Goal: Communication & Community: Answer question/provide support

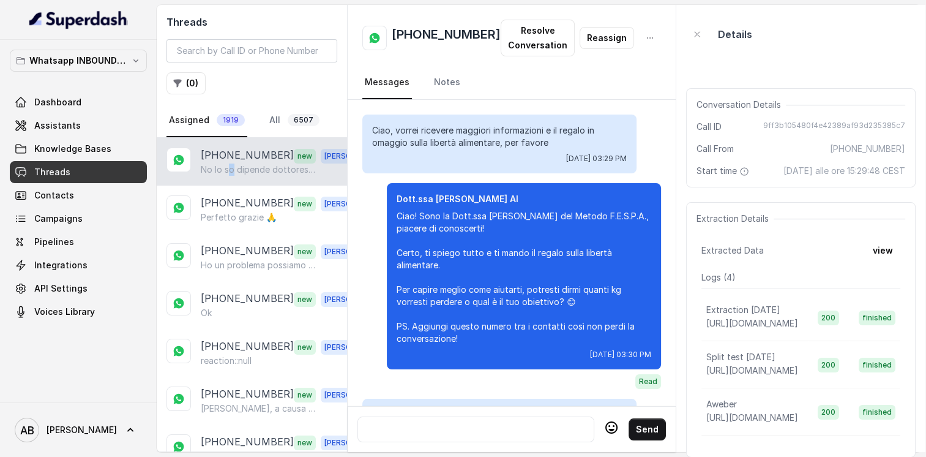
scroll to position [2065, 0]
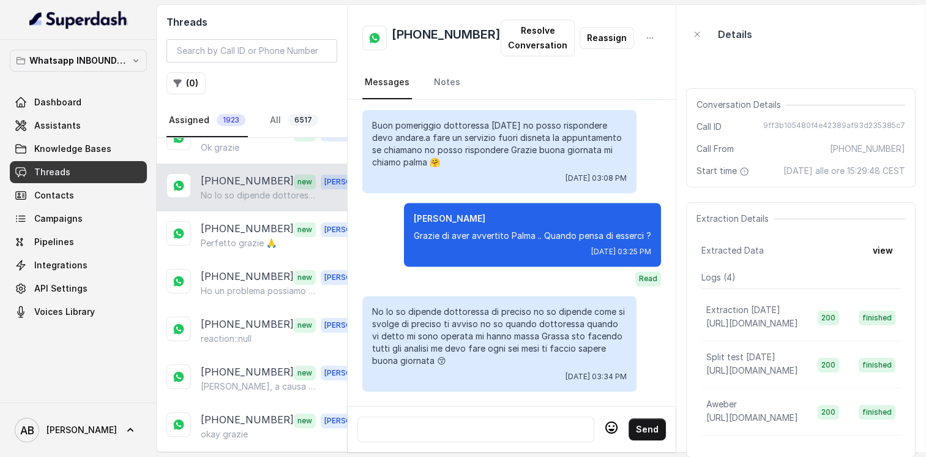
scroll to position [331, 0]
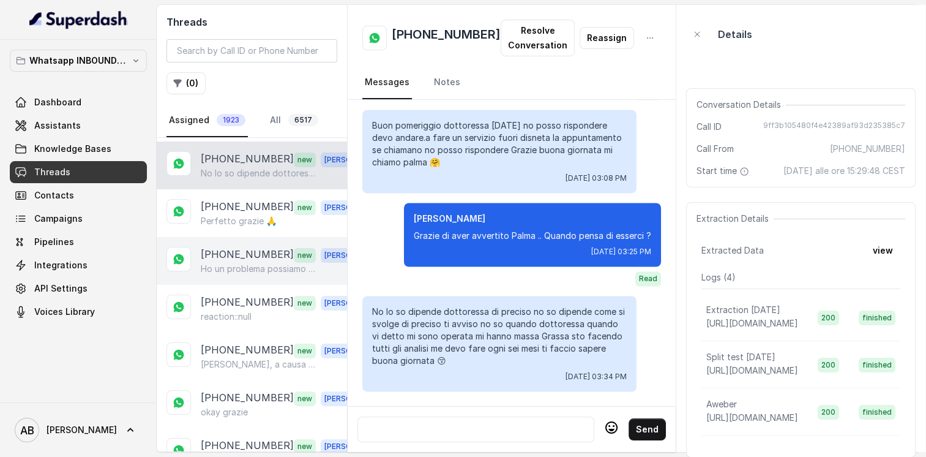
click at [227, 271] on div "[PHONE_NUMBER] new [PERSON_NAME] un problema possiamo slittare di mezz'ora?" at bounding box center [252, 261] width 190 height 48
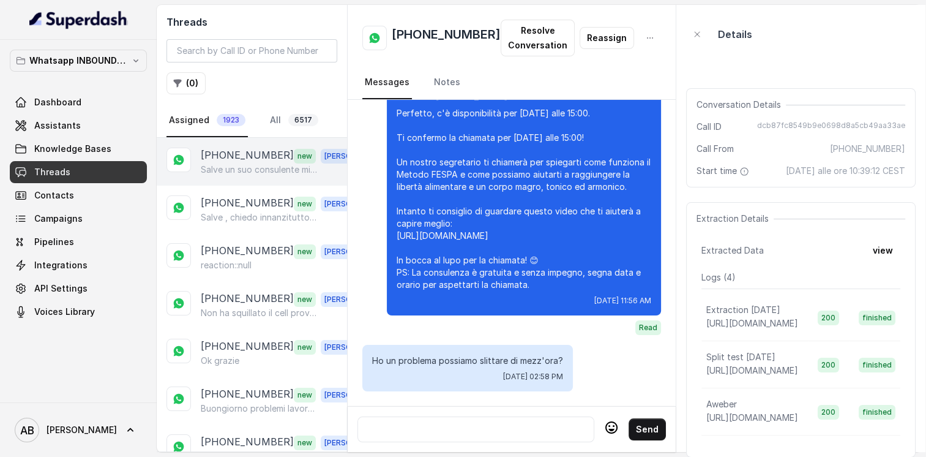
click at [250, 164] on p "Salve un suo consulente mi ha detto che mi ha chiamata Ma non ho ricevuto nessu…" at bounding box center [260, 169] width 118 height 12
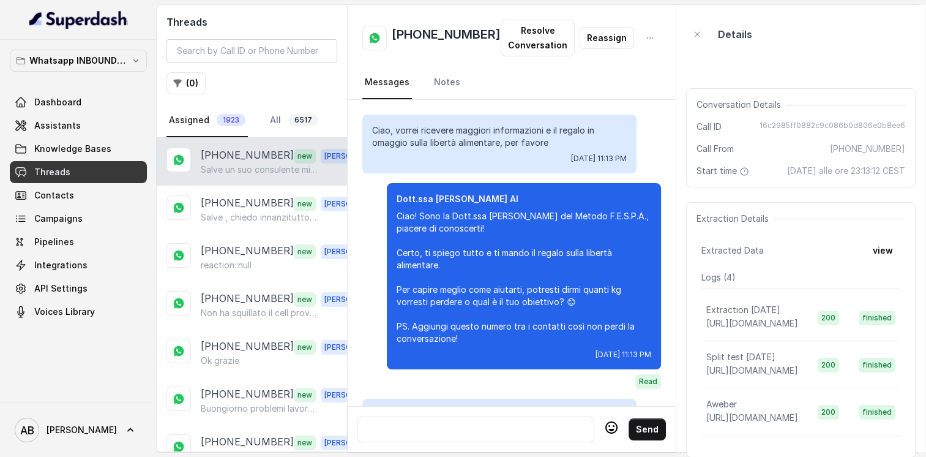
scroll to position [1509, 0]
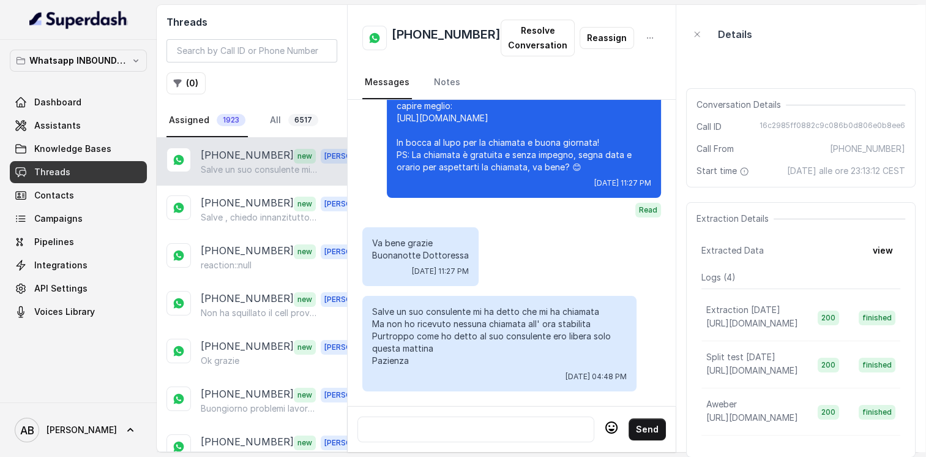
click at [507, 424] on div at bounding box center [476, 429] width 226 height 15
click at [499, 422] on div at bounding box center [476, 429] width 226 height 15
click at [429, 36] on h2 "[PHONE_NUMBER]" at bounding box center [446, 38] width 109 height 24
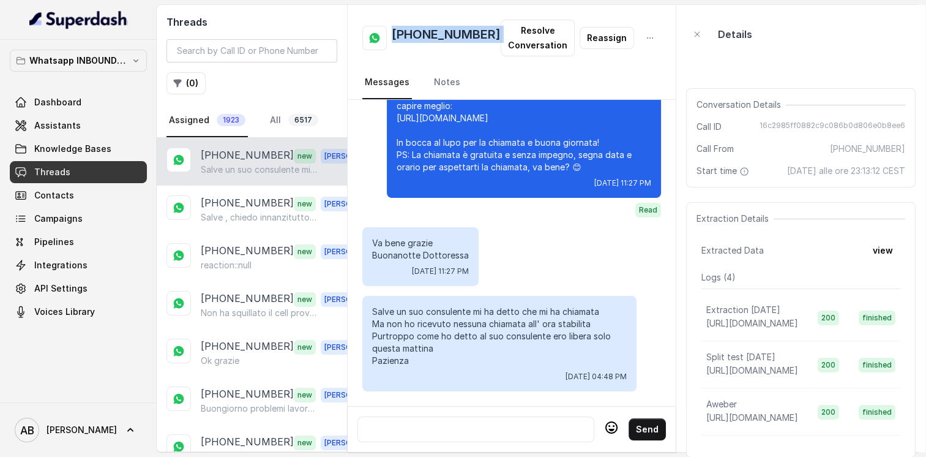
copy h2 "[PHONE_NUMBER]"
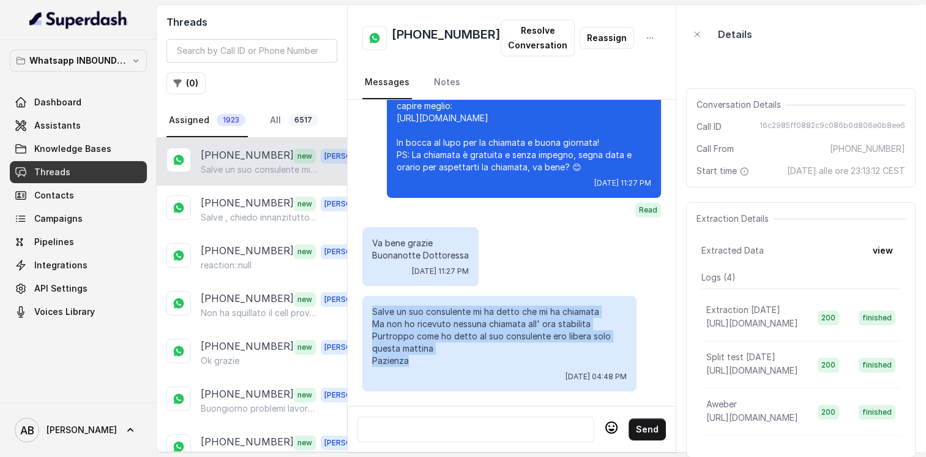
drag, startPoint x: 372, startPoint y: 304, endPoint x: 438, endPoint y: 358, distance: 84.9
click at [438, 358] on p "Salve un suo consulente mi ha detto che mi ha chiamata Ma non ho ricevuto nessu…" at bounding box center [499, 336] width 255 height 61
copy p "Salve un suo consulente mi ha detto che mi ha chiamata Ma non ho ricevuto nessu…"
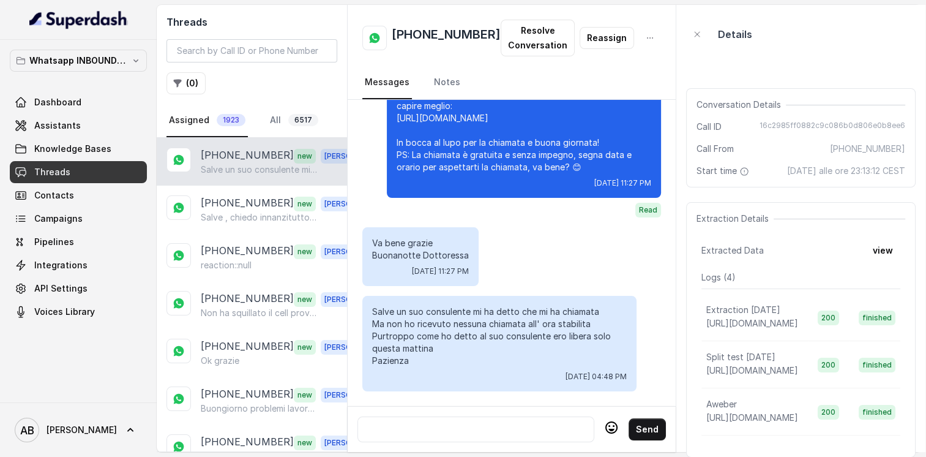
click at [454, 426] on div at bounding box center [476, 429] width 226 height 15
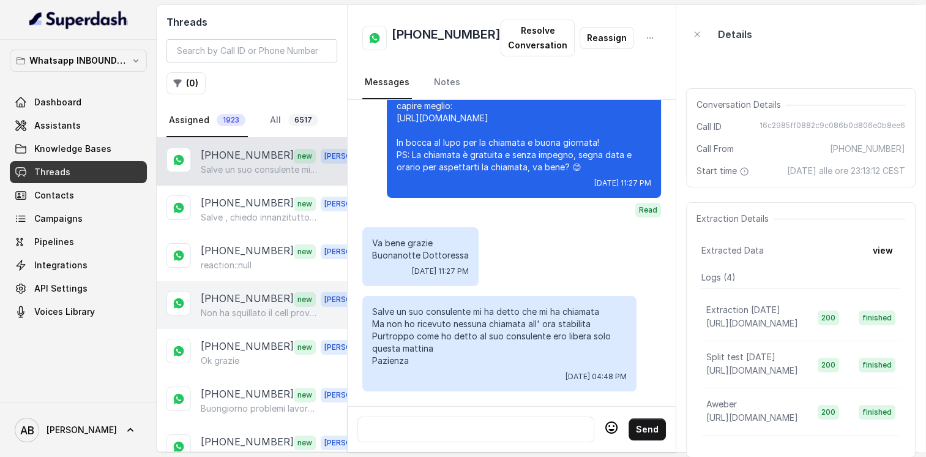
click at [256, 312] on p "Non ha squillato il cell prova a richiamare" at bounding box center [260, 313] width 118 height 12
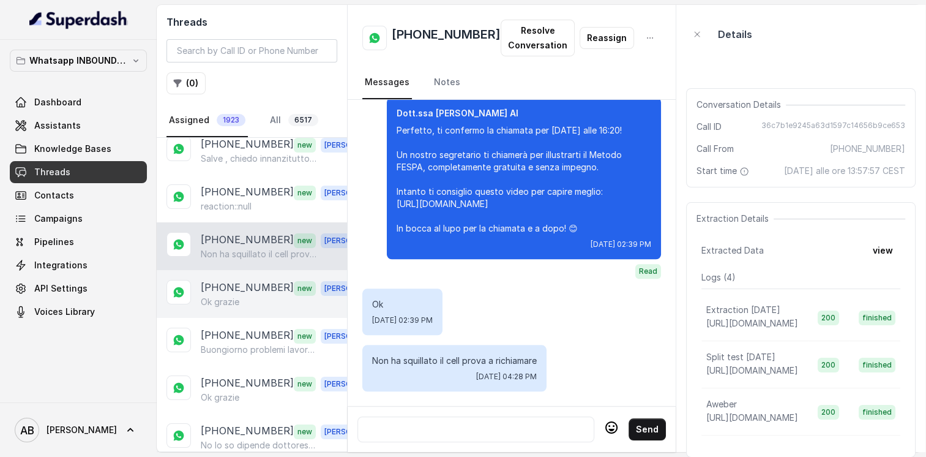
scroll to position [61, 0]
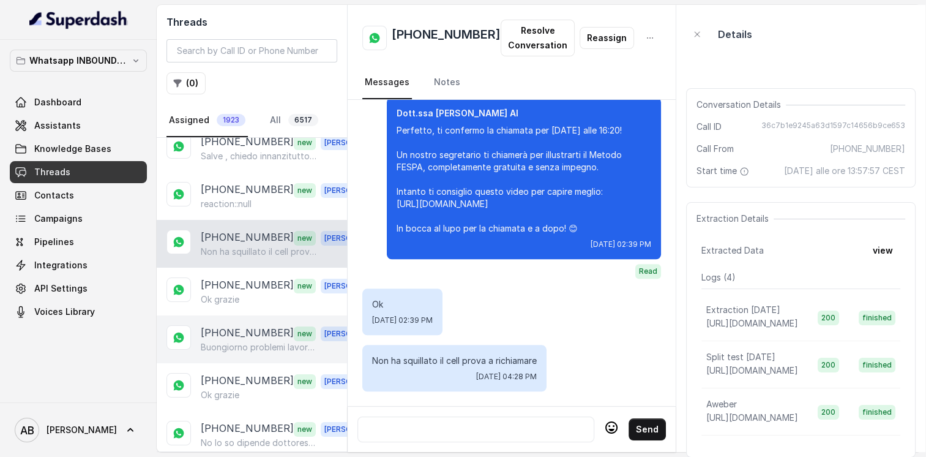
click at [256, 334] on p "[PHONE_NUMBER]" at bounding box center [247, 333] width 93 height 16
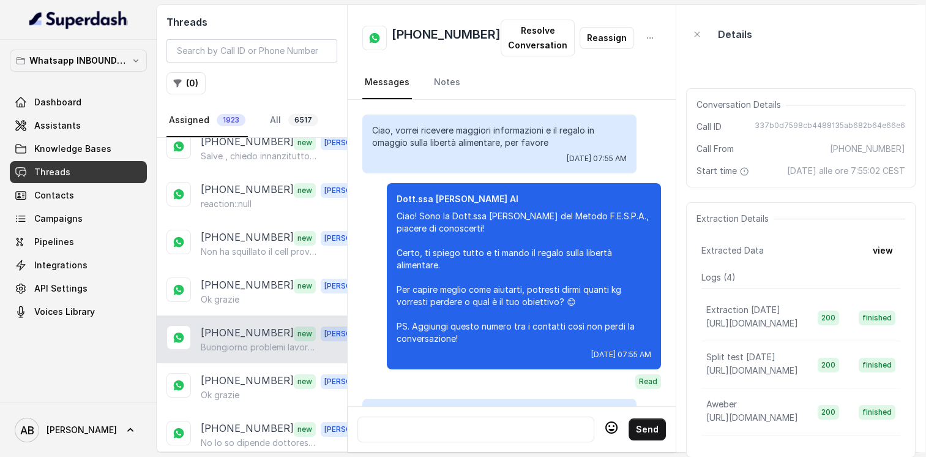
scroll to position [1369, 0]
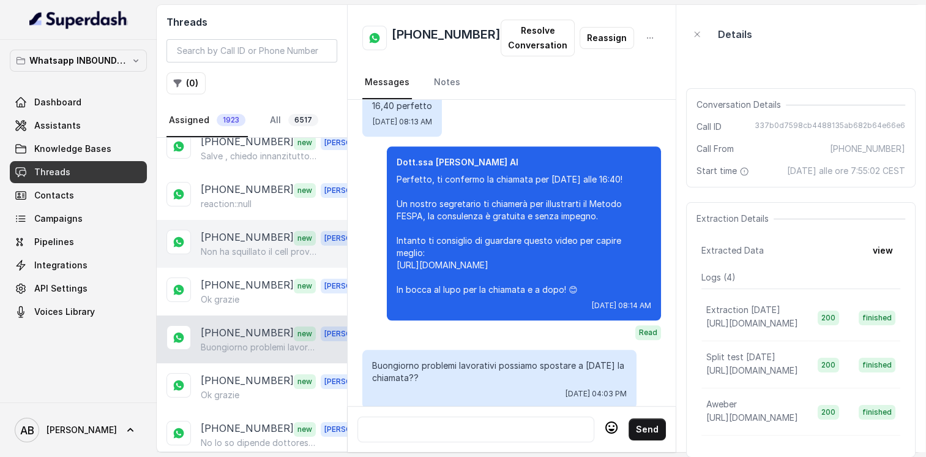
click at [243, 260] on div "[PHONE_NUMBER] new [PERSON_NAME] ha squillato il cell prova a richiamare" at bounding box center [252, 244] width 190 height 48
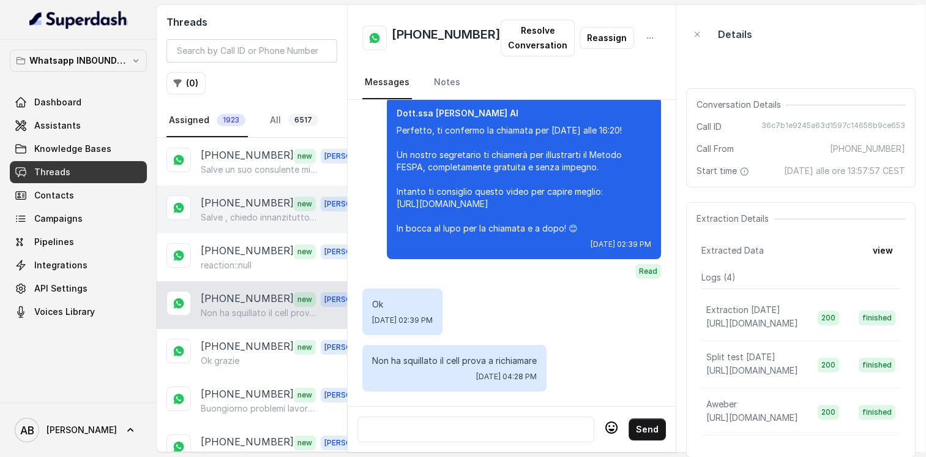
click at [258, 214] on p "Salve , chiedo innanzitutto tutto scusa, ma dobbiamo disdire la telefonata pren…" at bounding box center [260, 217] width 118 height 12
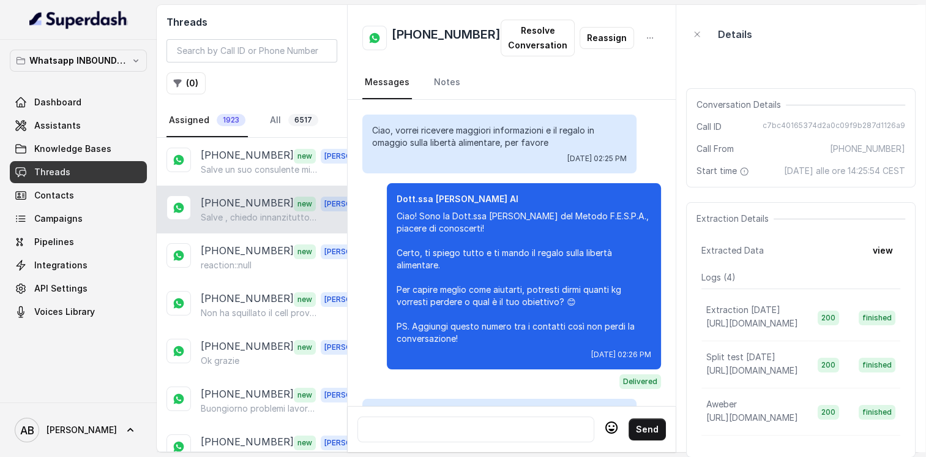
scroll to position [1641, 0]
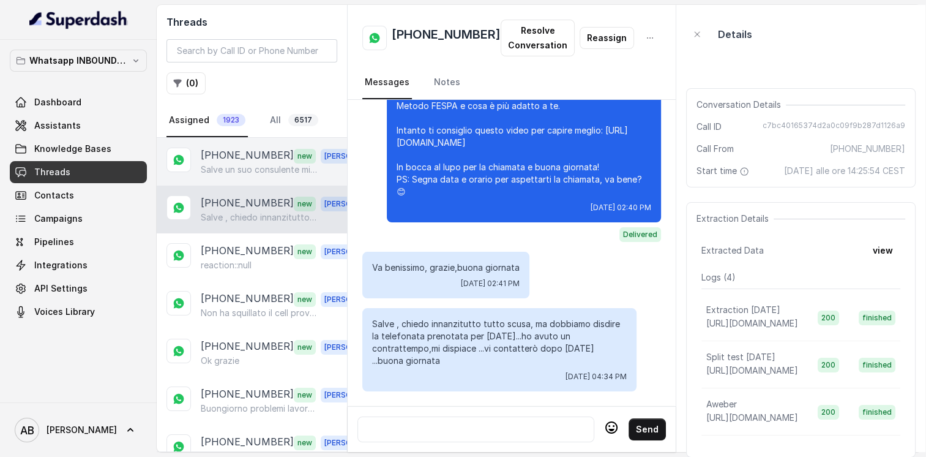
click at [236, 180] on div "[PHONE_NUMBER] new [PERSON_NAME] un suo consulente mi ha detto che mi ha chiama…" at bounding box center [252, 162] width 190 height 48
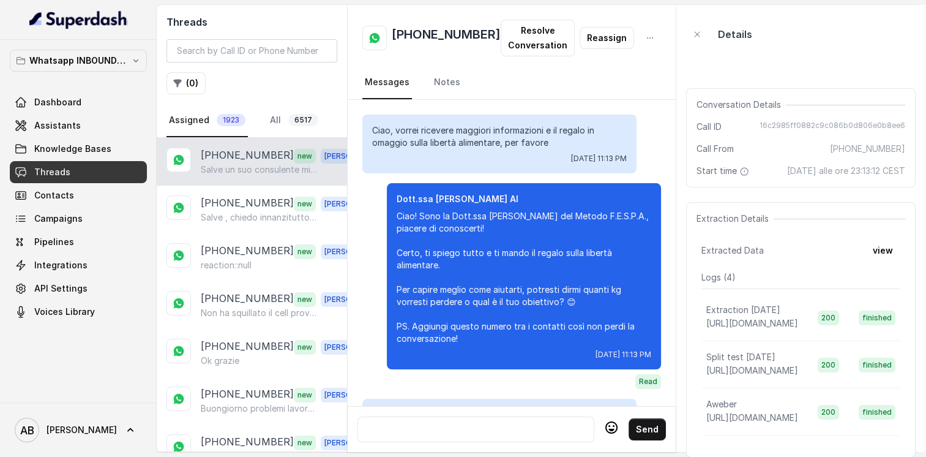
scroll to position [1509, 0]
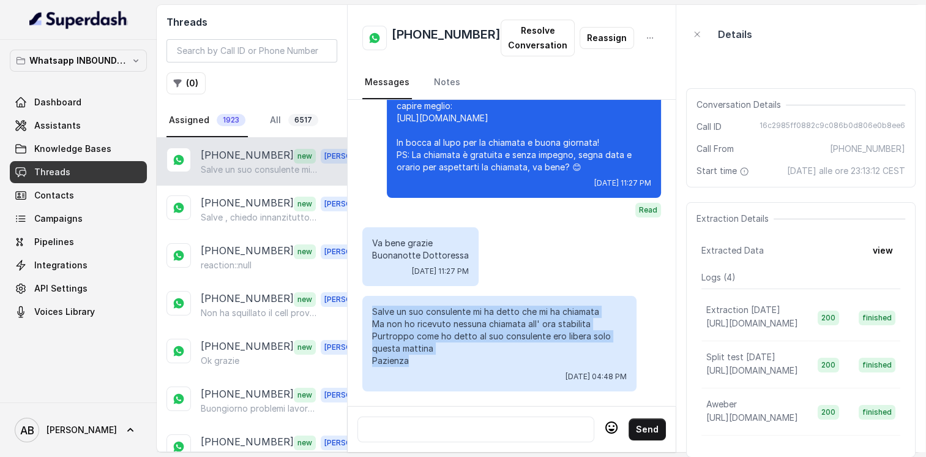
drag, startPoint x: 373, startPoint y: 300, endPoint x: 410, endPoint y: 320, distance: 41.6
click at [443, 356] on p "Salve un suo consulente mi ha detto che mi ha chiamata Ma non ho ricevuto nessu…" at bounding box center [499, 336] width 255 height 61
copy p "Salve un suo consulente mi ha detto che mi ha chiamata Ma non ho ricevuto nessu…"
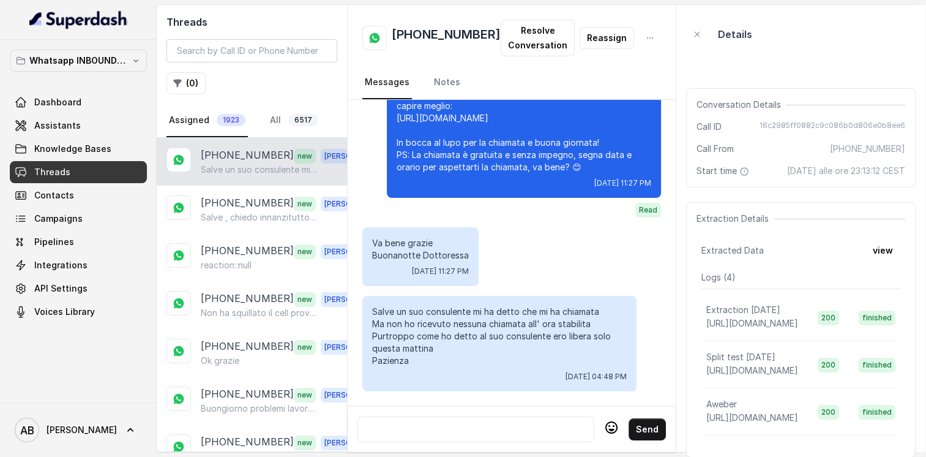
click at [436, 422] on div at bounding box center [476, 429] width 226 height 15
paste div
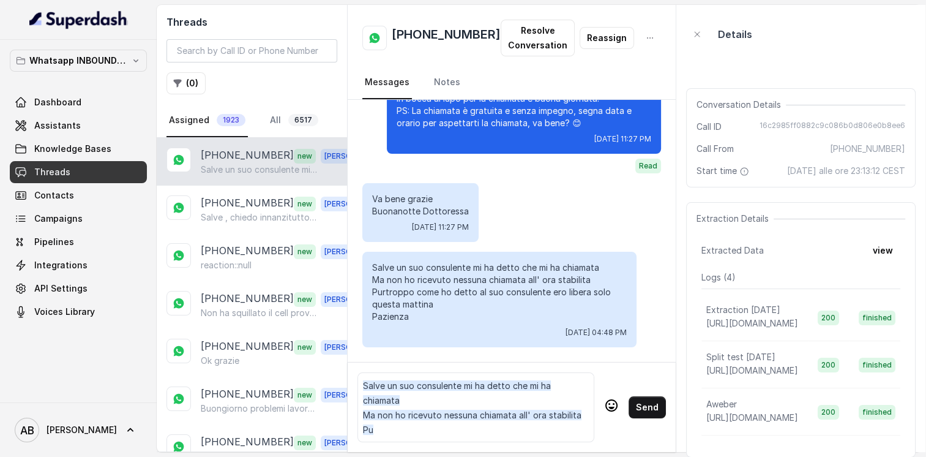
scroll to position [0, 0]
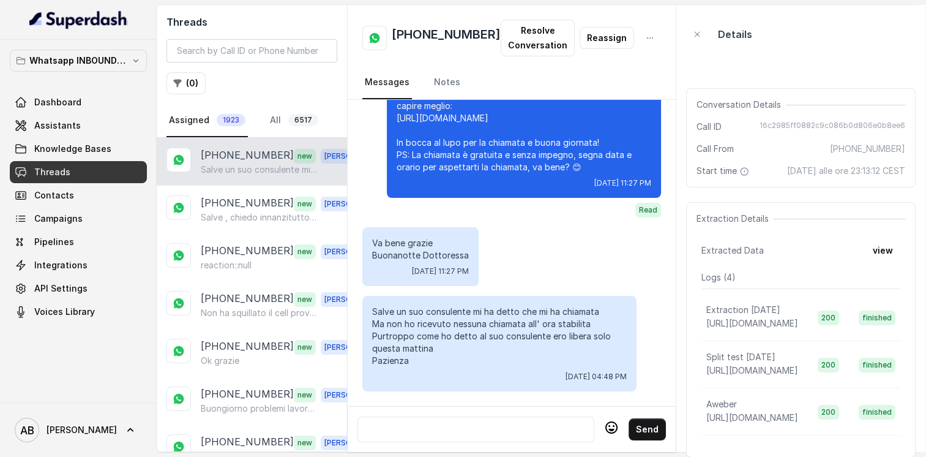
click at [447, 422] on div at bounding box center [476, 429] width 226 height 15
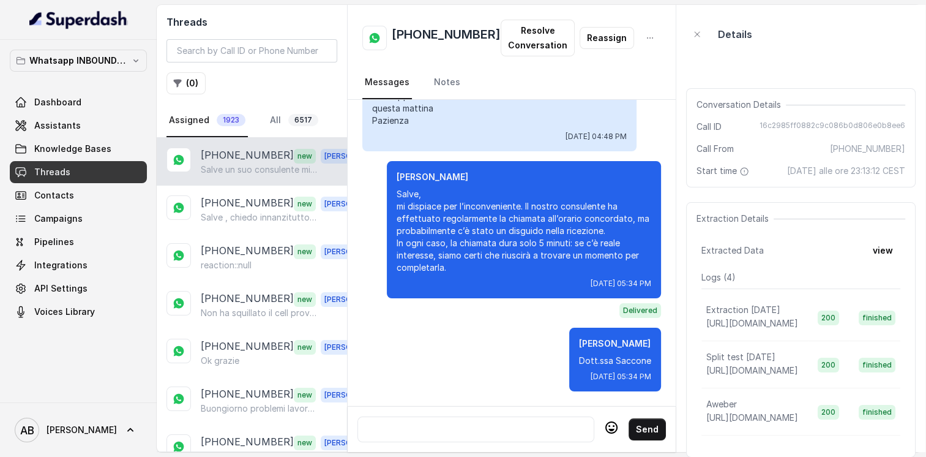
scroll to position [1749, 0]
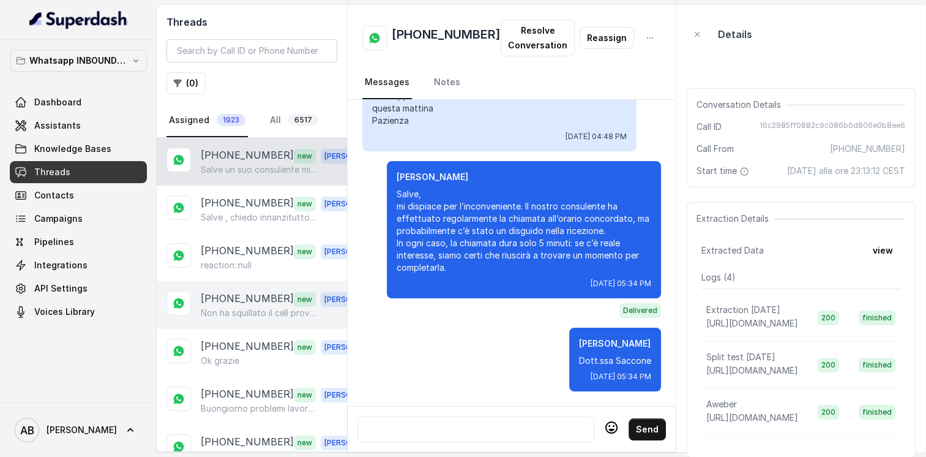
click at [230, 298] on p "[PHONE_NUMBER]" at bounding box center [247, 299] width 93 height 16
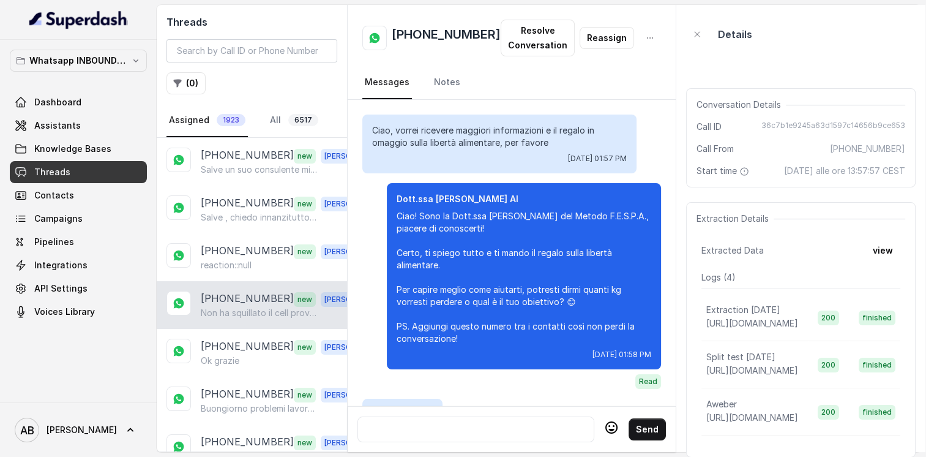
scroll to position [1300, 0]
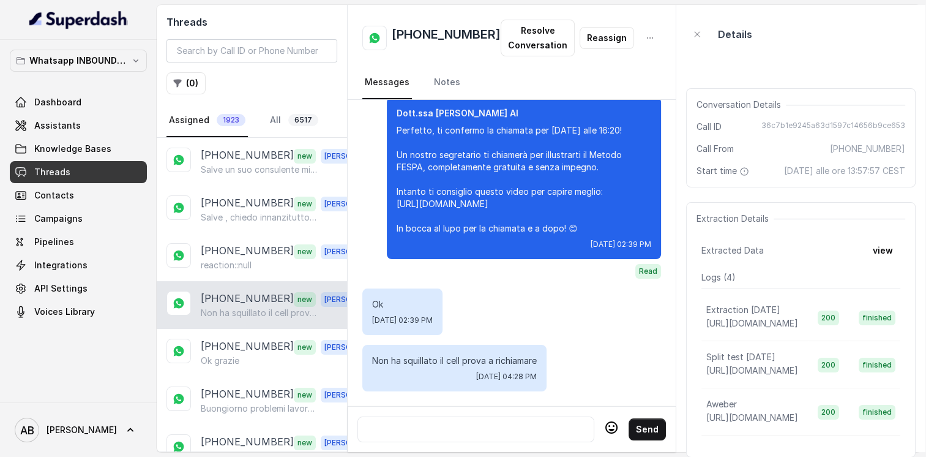
click at [427, 32] on h2 "[PHONE_NUMBER]" at bounding box center [446, 38] width 109 height 24
copy h2 "[PHONE_NUMBER]"
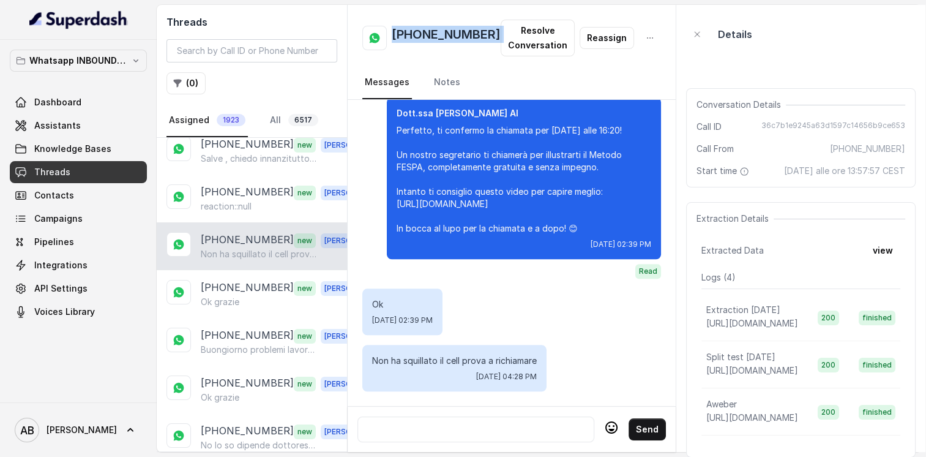
scroll to position [61, 0]
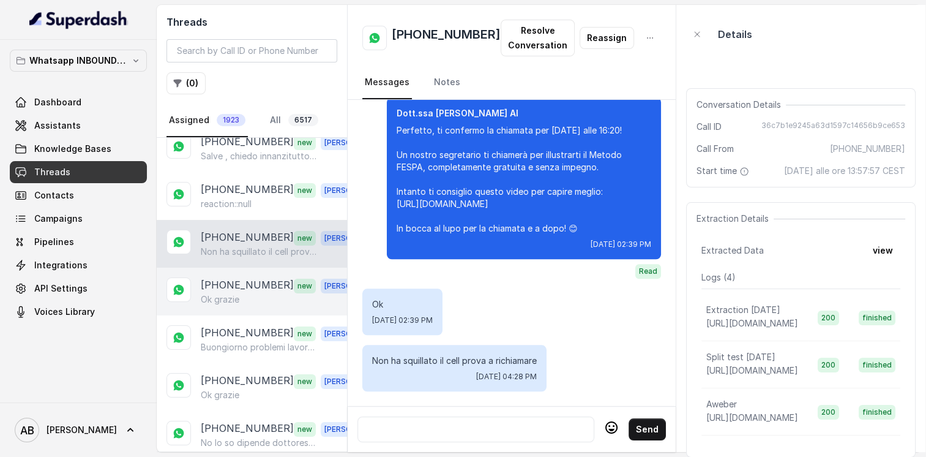
drag, startPoint x: 238, startPoint y: 283, endPoint x: 239, endPoint y: 290, distance: 6.2
click at [238, 283] on p "[PHONE_NUMBER]" at bounding box center [247, 285] width 93 height 16
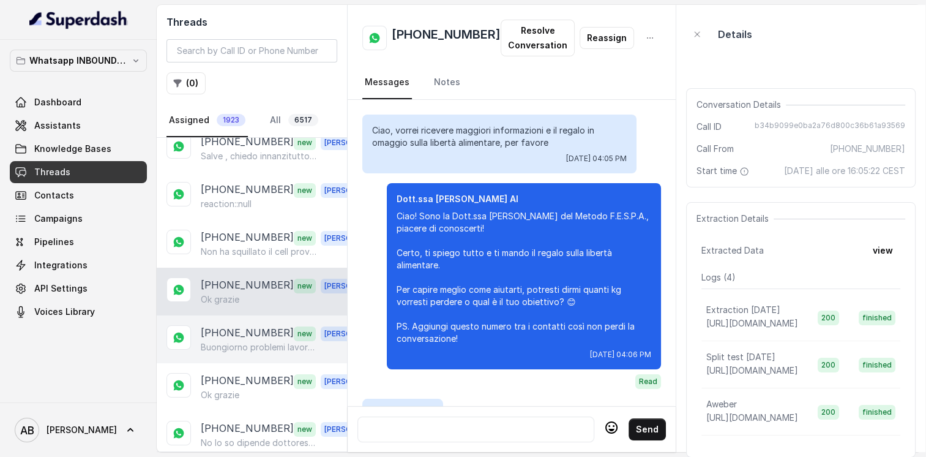
scroll to position [1134, 0]
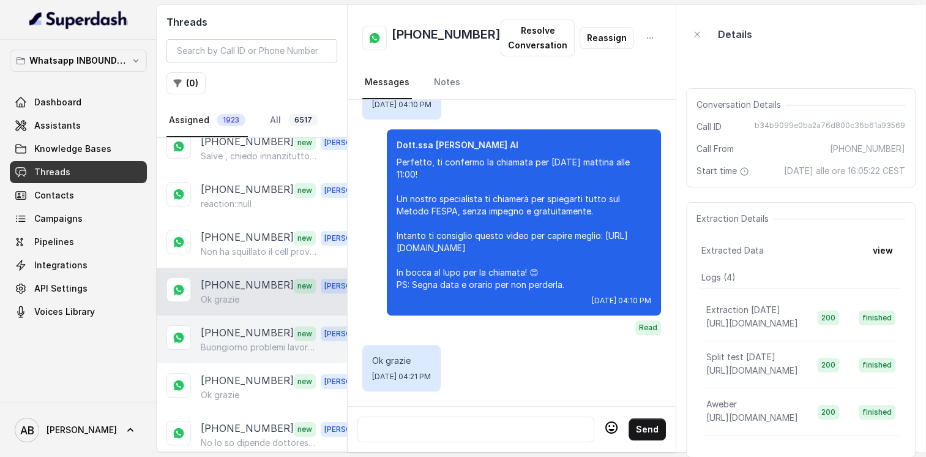
click at [241, 341] on p "Buongiorno problemi lavorativi possiamo spostare a [DATE] la chiamata??" at bounding box center [260, 347] width 118 height 12
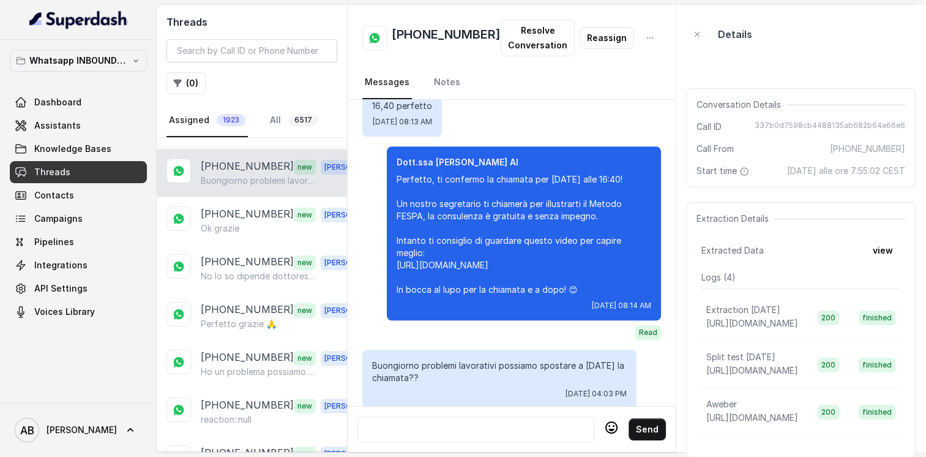
scroll to position [245, 0]
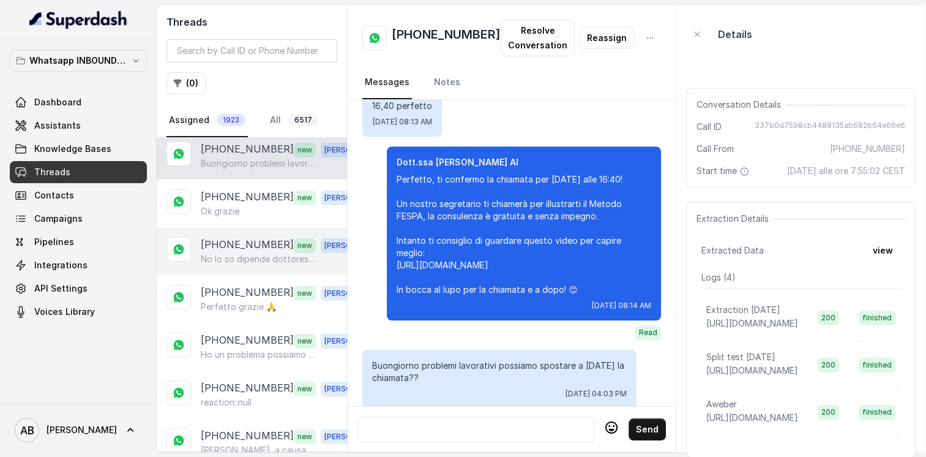
click at [252, 267] on div "[PHONE_NUMBER] new [PERSON_NAME] No lo so dipende dottoressa di preciso no so d…" at bounding box center [252, 251] width 190 height 48
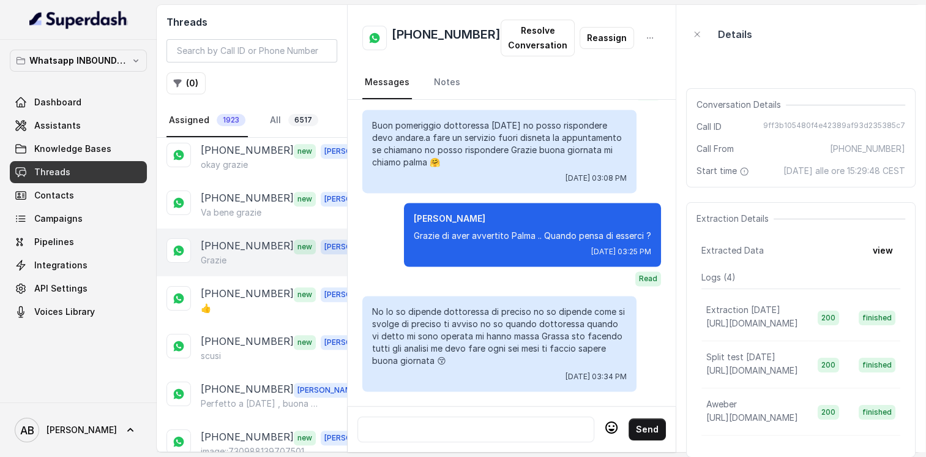
scroll to position [674, 0]
click at [215, 254] on p "scusi" at bounding box center [211, 260] width 20 height 12
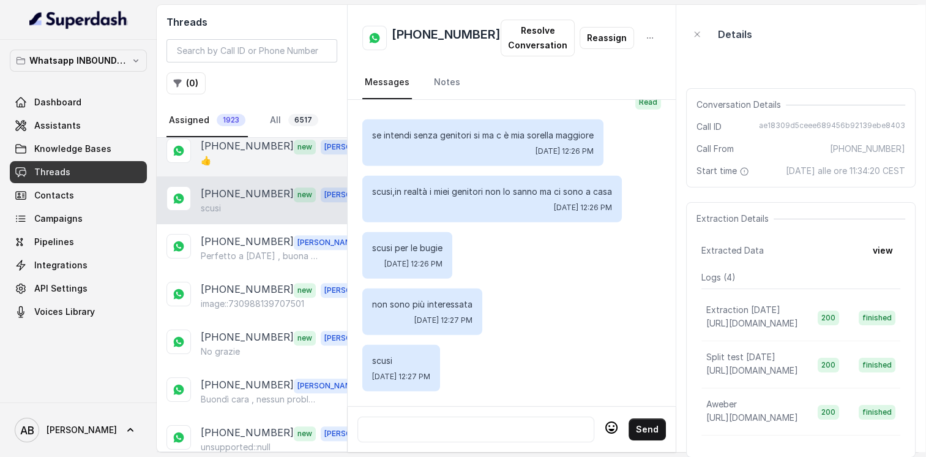
scroll to position [735, 0]
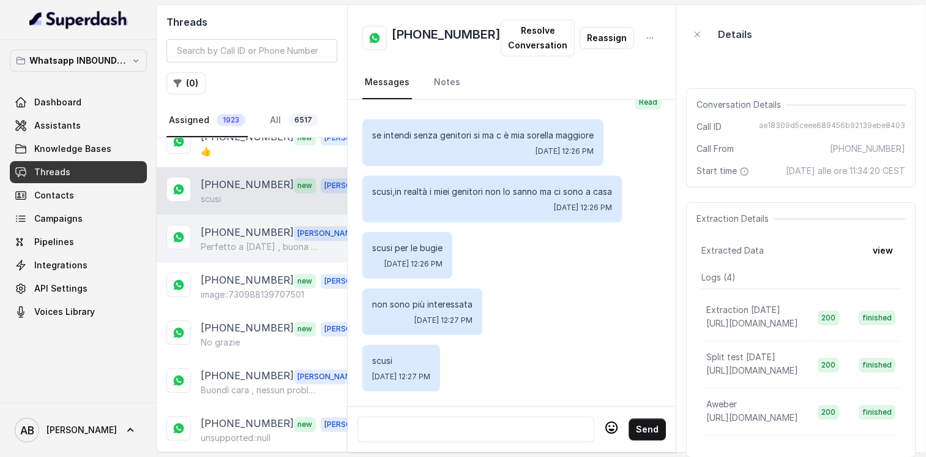
click at [223, 230] on p "[PHONE_NUMBER]" at bounding box center [247, 233] width 93 height 16
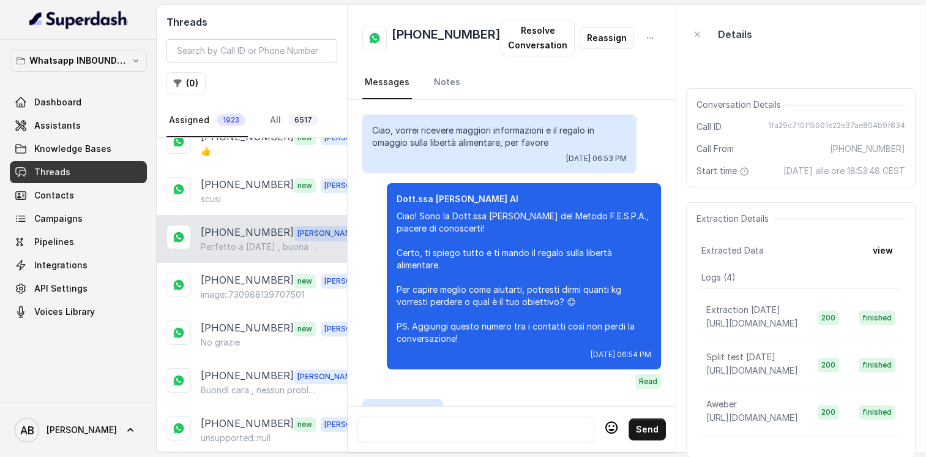
scroll to position [2515, 0]
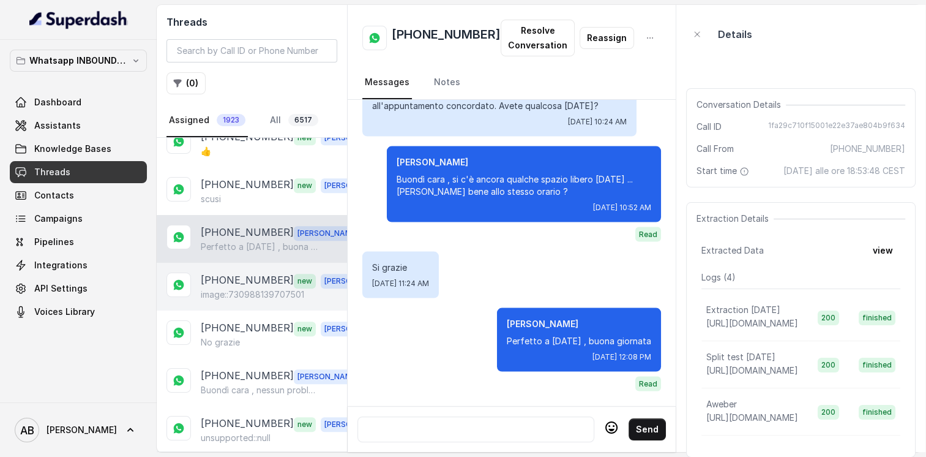
click at [249, 276] on p "[PHONE_NUMBER]" at bounding box center [247, 280] width 93 height 16
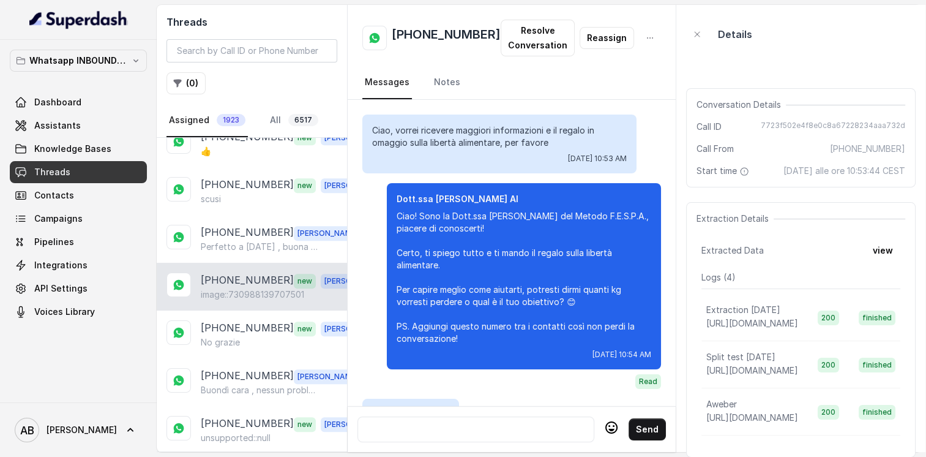
scroll to position [1932, 0]
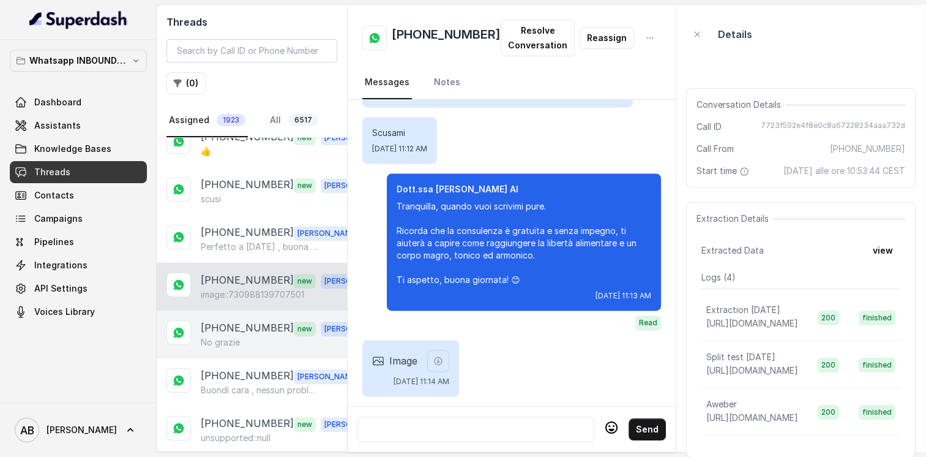
click at [240, 336] on div "No grazie" at bounding box center [286, 342] width 171 height 12
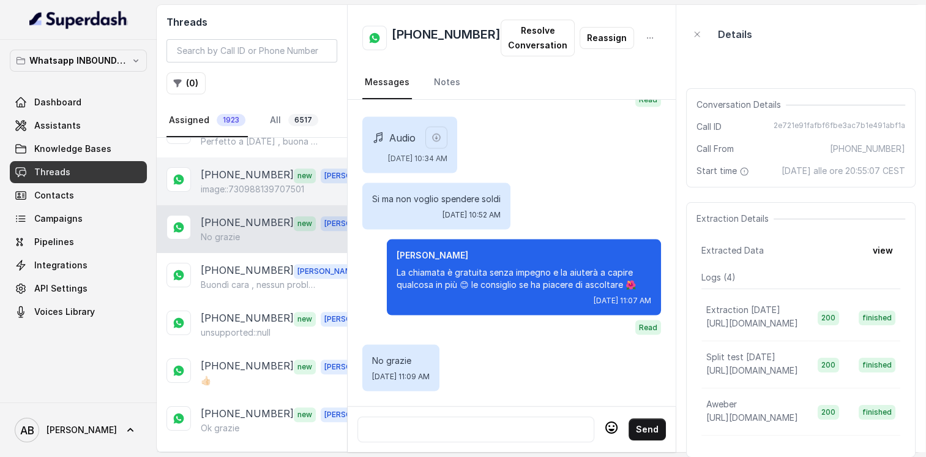
scroll to position [857, 0]
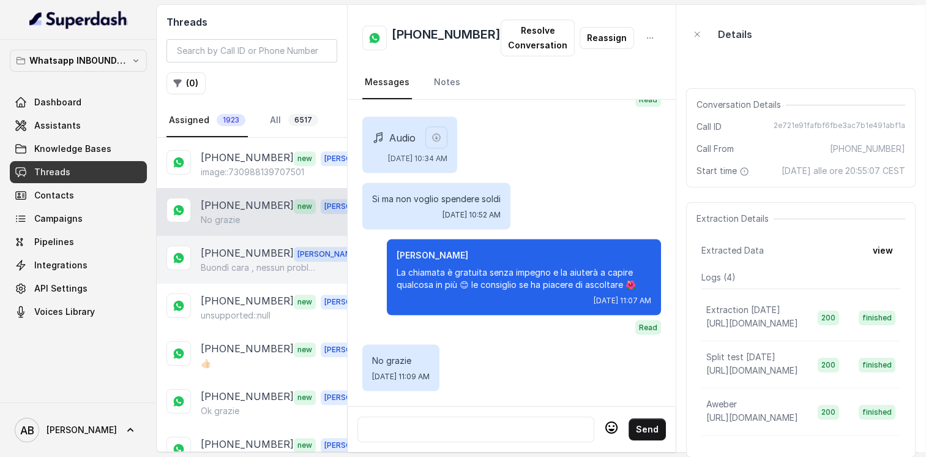
click at [223, 268] on div "[PHONE_NUMBER] [PERSON_NAME] cara , nessun problema" at bounding box center [252, 260] width 190 height 48
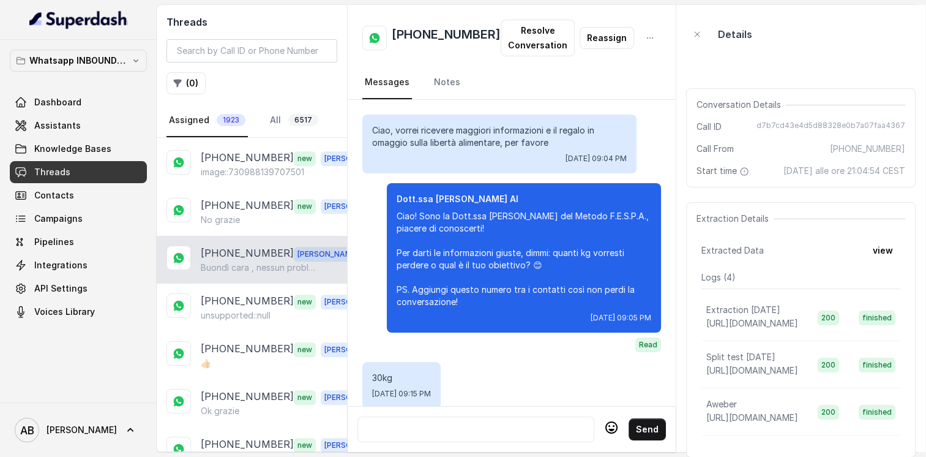
scroll to position [1369, 0]
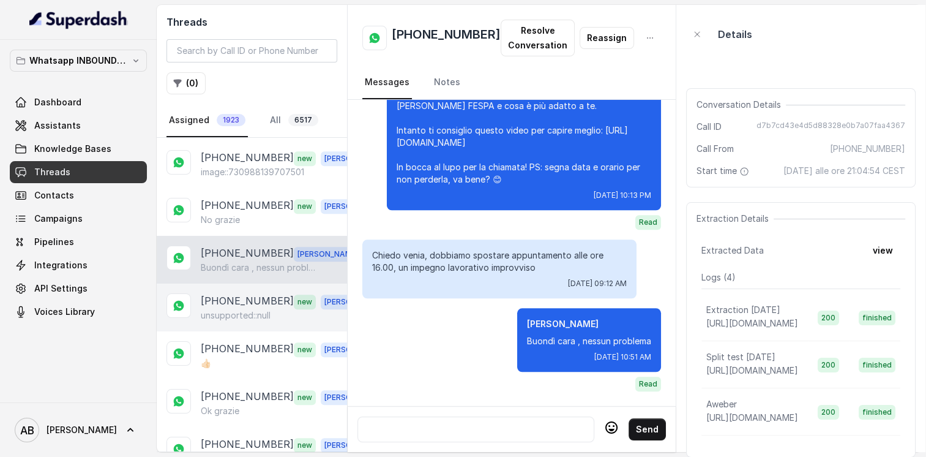
click at [227, 293] on p "[PHONE_NUMBER]" at bounding box center [247, 301] width 93 height 16
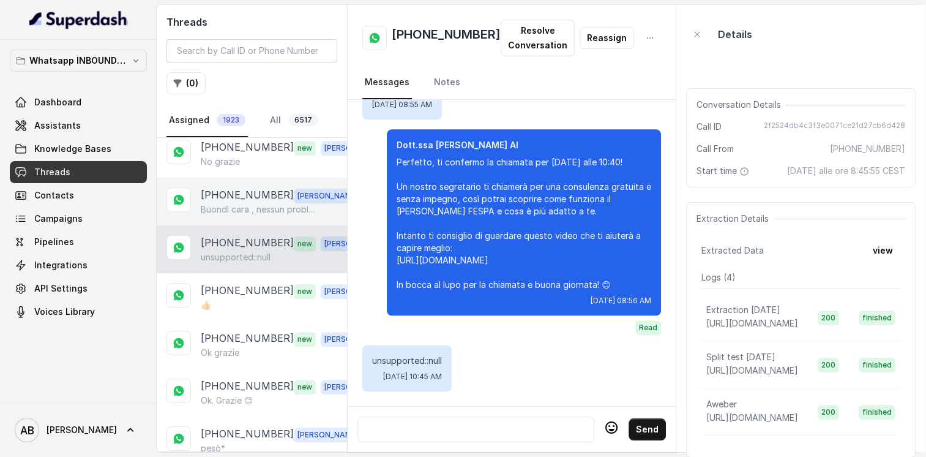
scroll to position [918, 0]
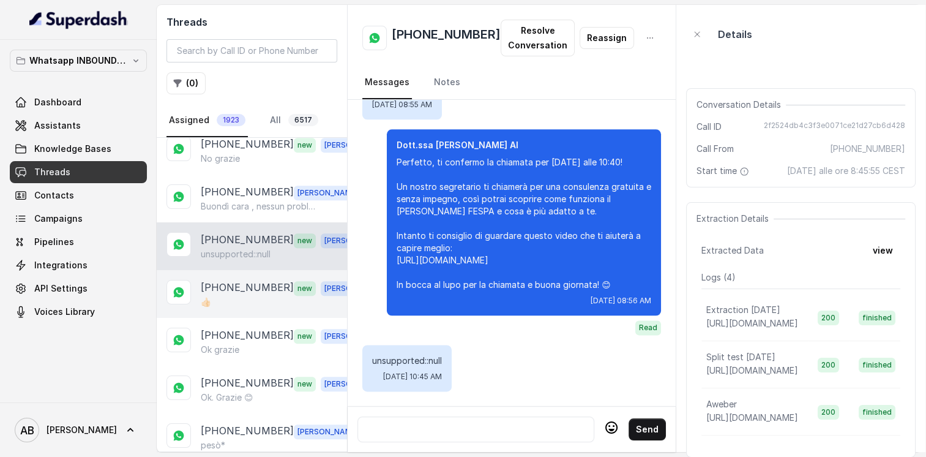
click at [223, 301] on div "[PHONE_NUMBER] new [PERSON_NAME]🏻" at bounding box center [252, 294] width 190 height 48
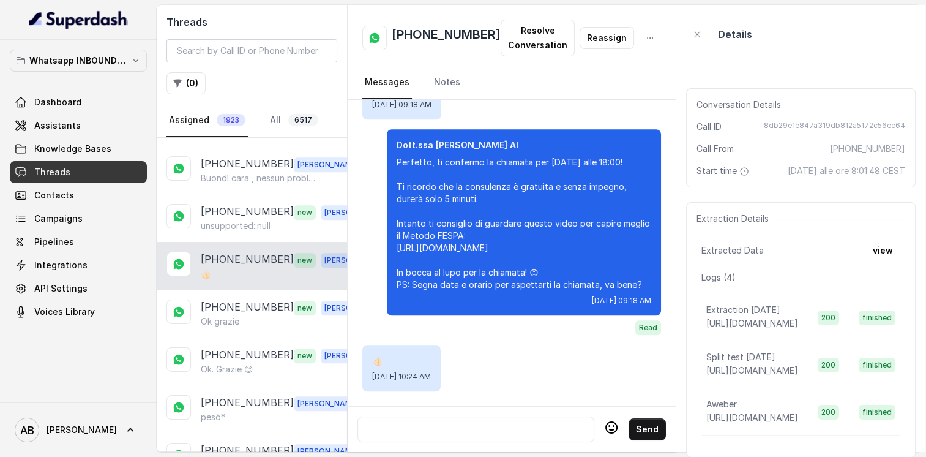
scroll to position [1041, 0]
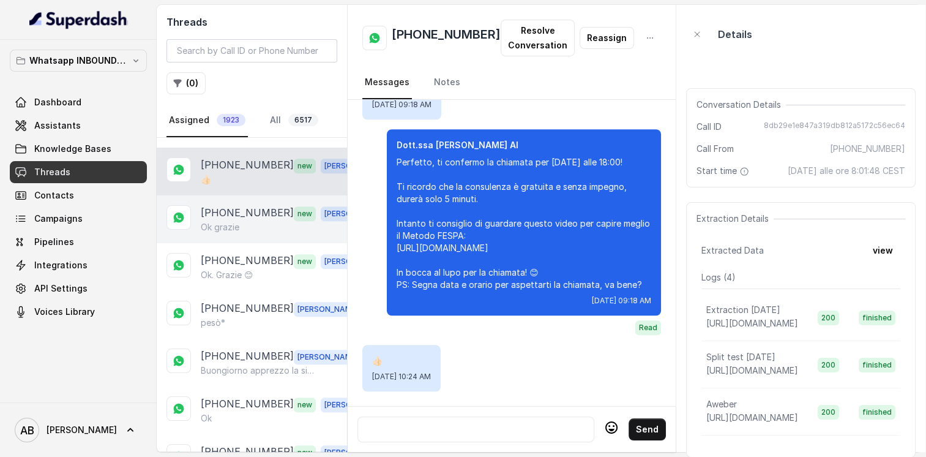
click at [229, 205] on p "[PHONE_NUMBER]" at bounding box center [247, 213] width 93 height 16
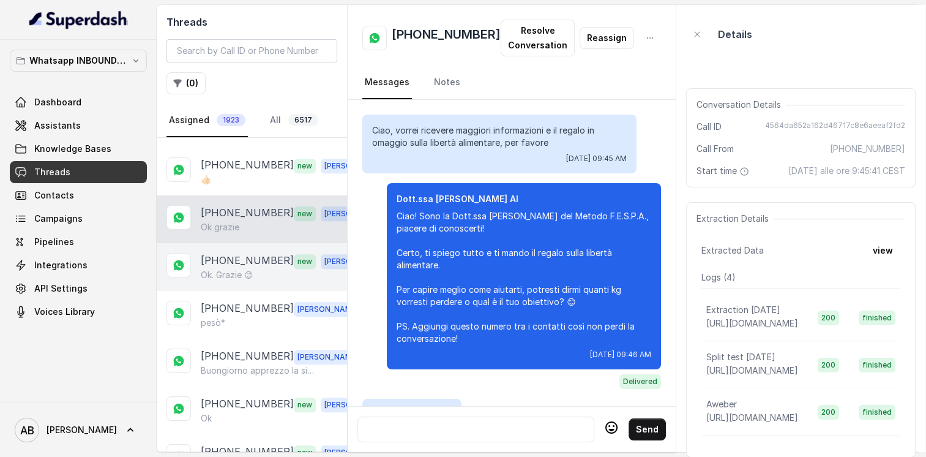
scroll to position [1286, 0]
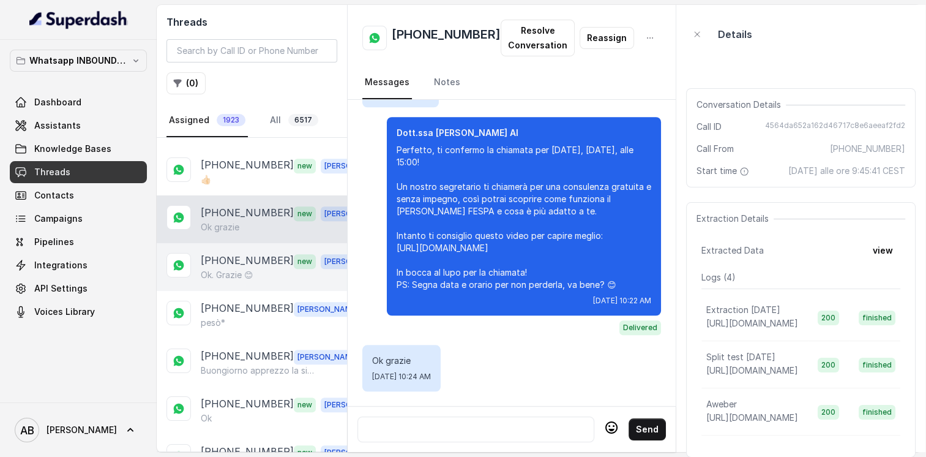
click at [218, 253] on p "[PHONE_NUMBER]" at bounding box center [247, 261] width 93 height 16
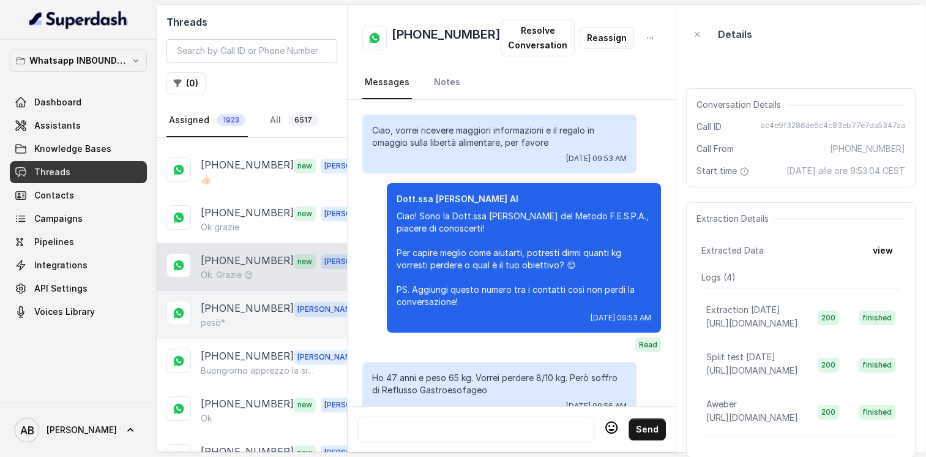
scroll to position [1195, 0]
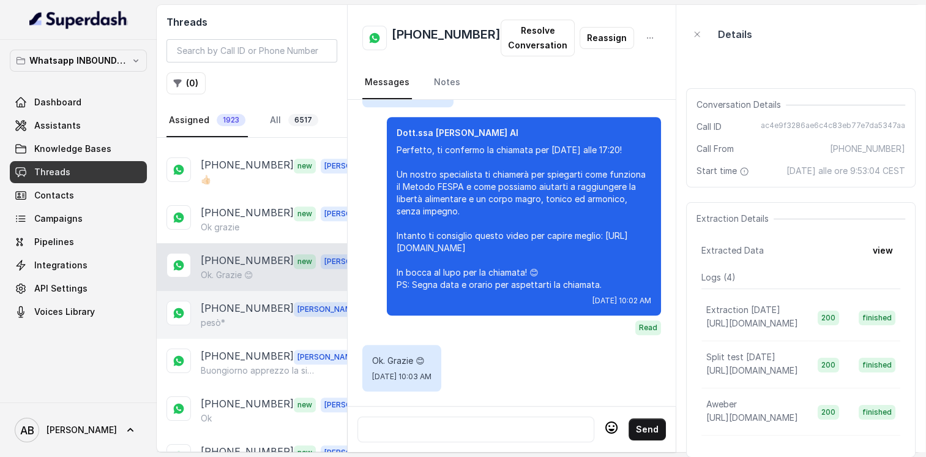
click at [216, 301] on p "[PHONE_NUMBER]" at bounding box center [247, 309] width 93 height 16
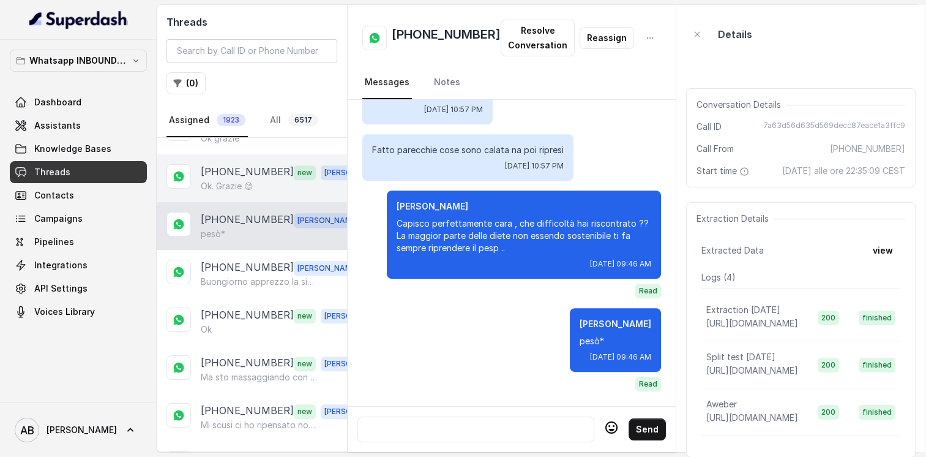
scroll to position [1163, 0]
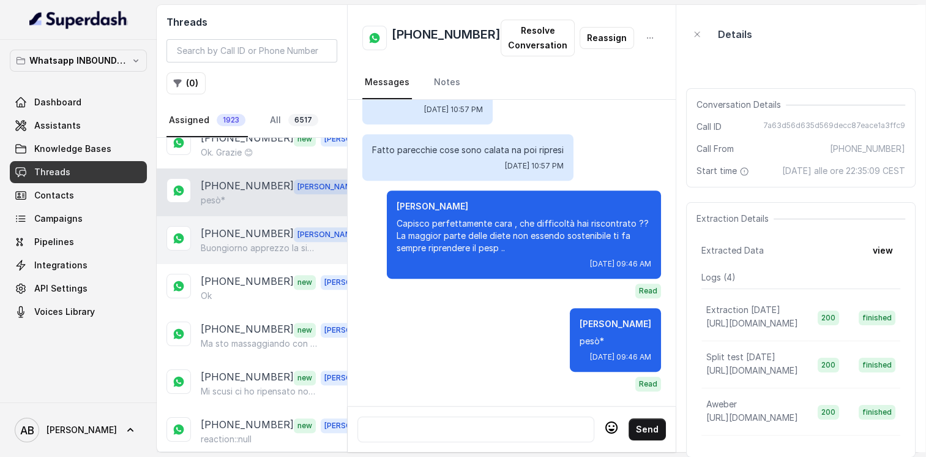
click at [230, 226] on p "[PHONE_NUMBER]" at bounding box center [247, 234] width 93 height 16
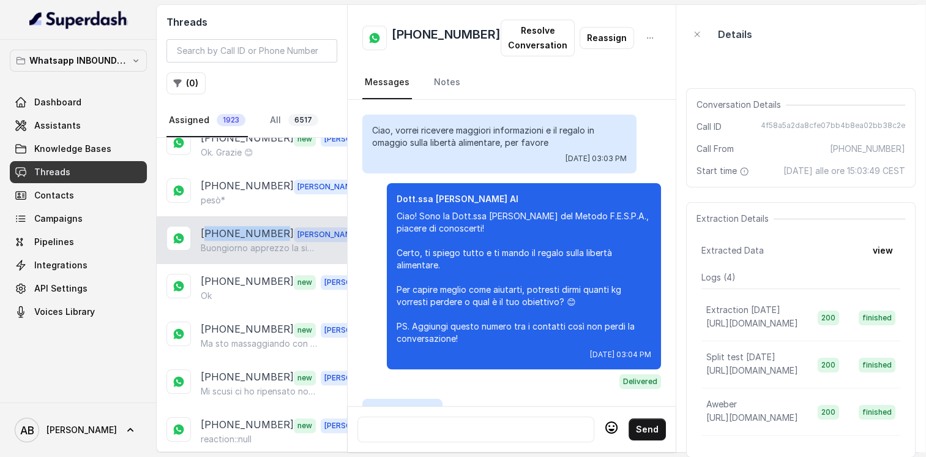
scroll to position [1249, 0]
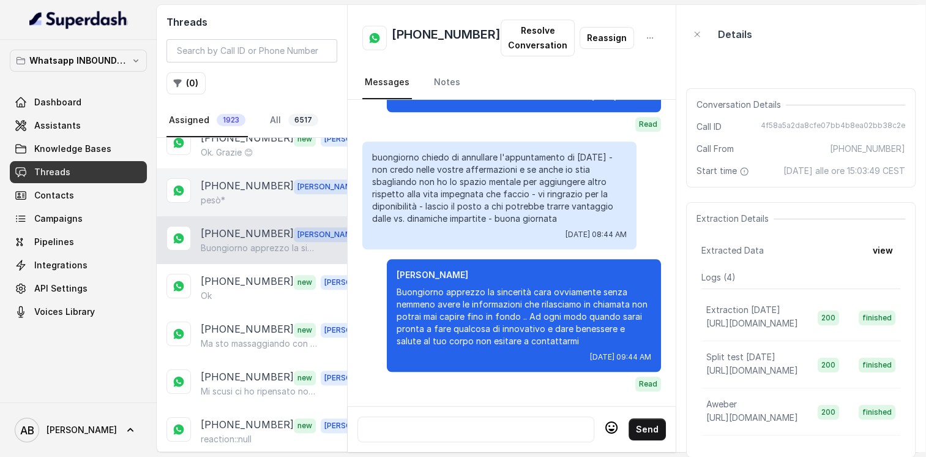
click at [231, 198] on div "[PHONE_NUMBER] [PERSON_NAME]*" at bounding box center [252, 192] width 190 height 48
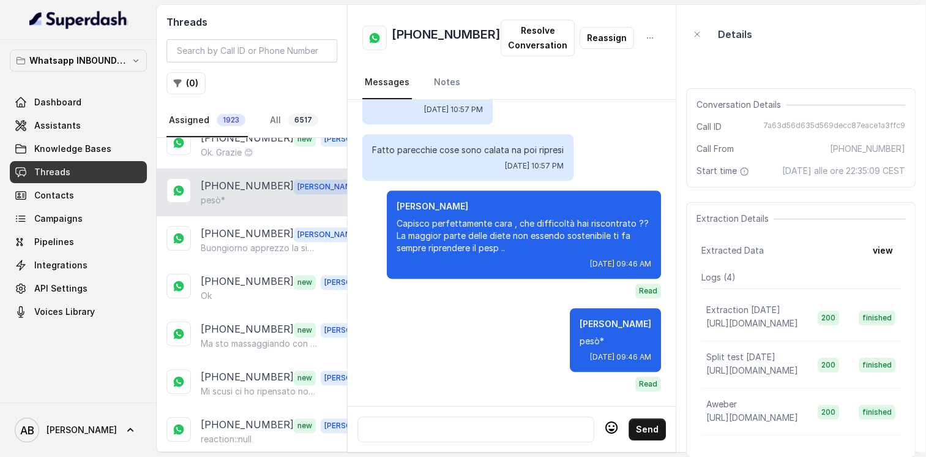
click at [523, 426] on div at bounding box center [476, 429] width 226 height 15
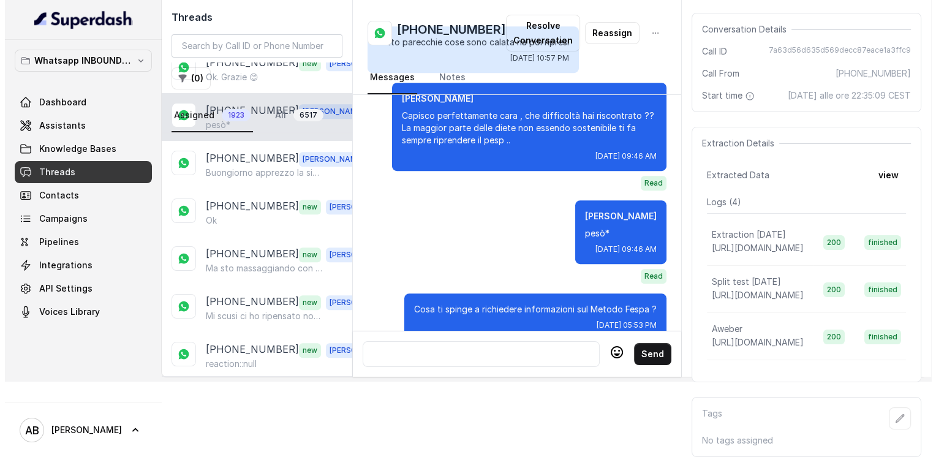
scroll to position [671, 0]
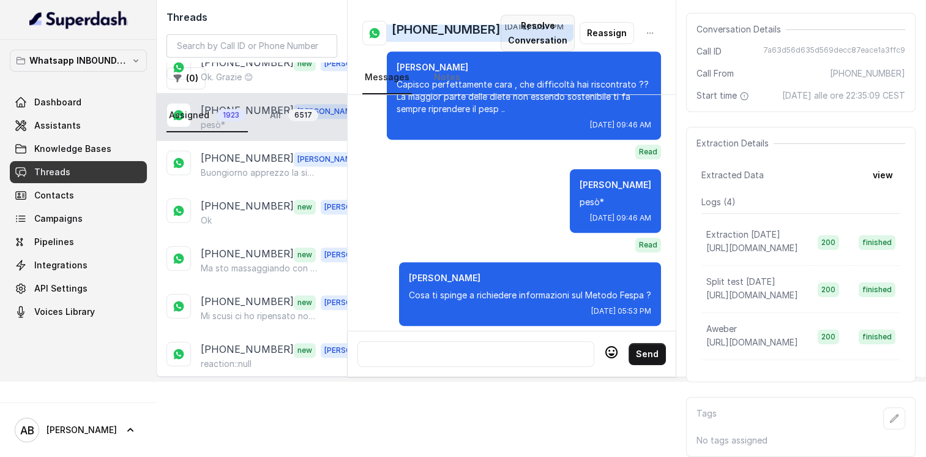
click at [524, 40] on button "Resolve Conversation" at bounding box center [538, 33] width 74 height 37
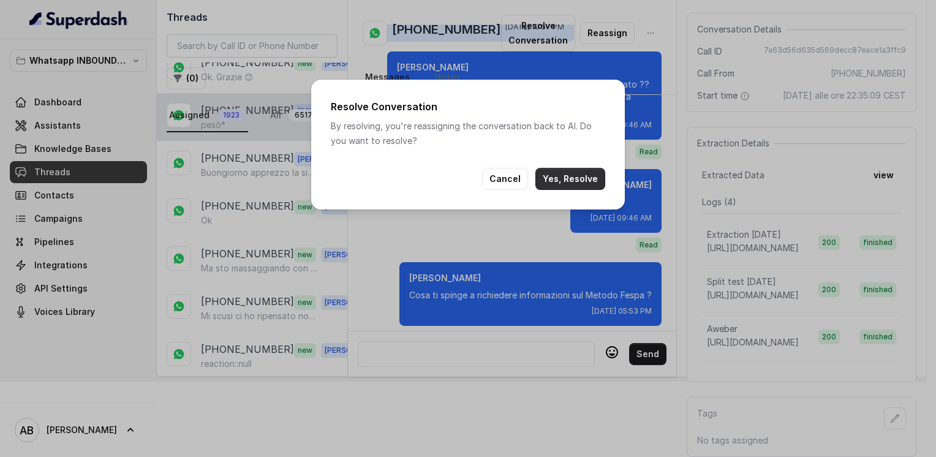
click at [576, 181] on button "Yes, Resolve" at bounding box center [570, 179] width 70 height 22
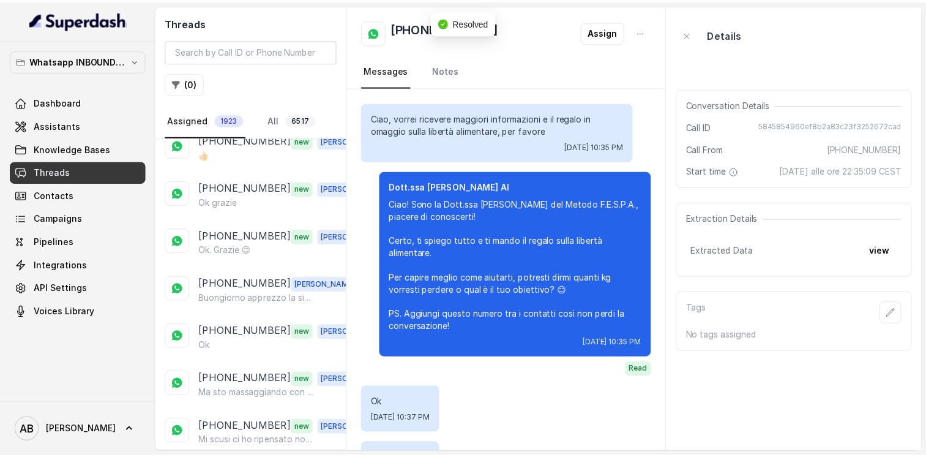
scroll to position [642, 0]
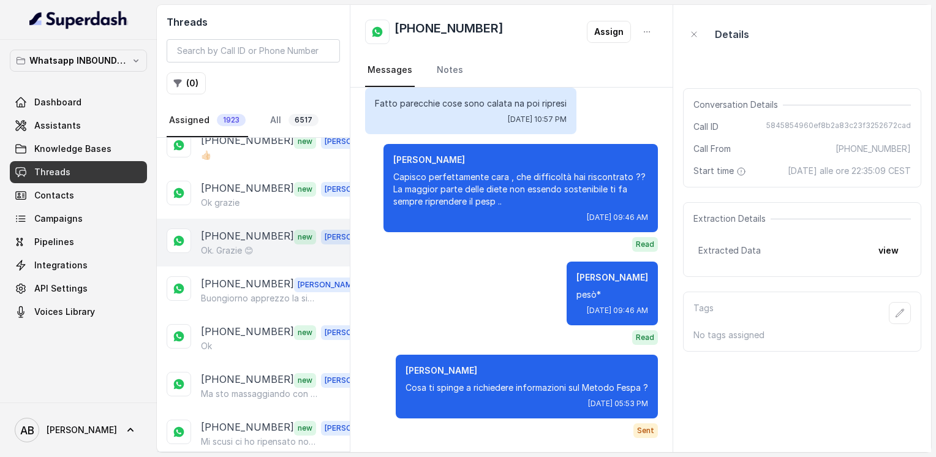
click at [238, 244] on p "Ok. Grazie 😊" at bounding box center [227, 250] width 53 height 12
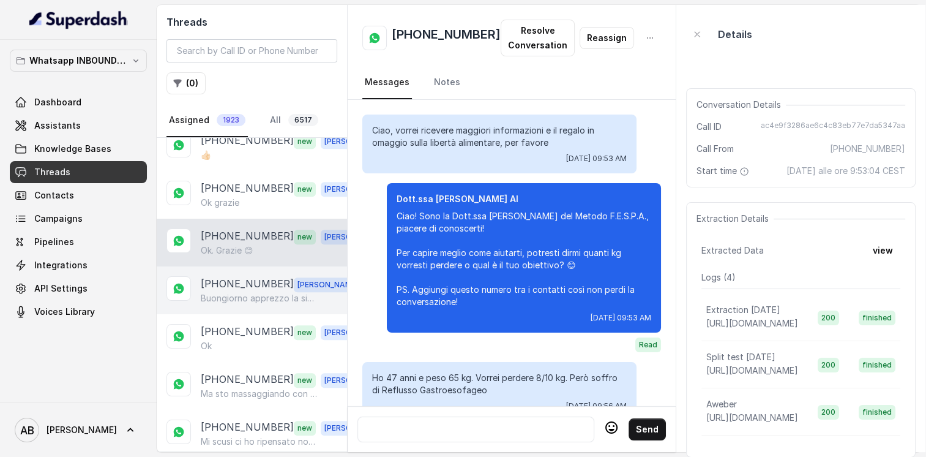
scroll to position [1195, 0]
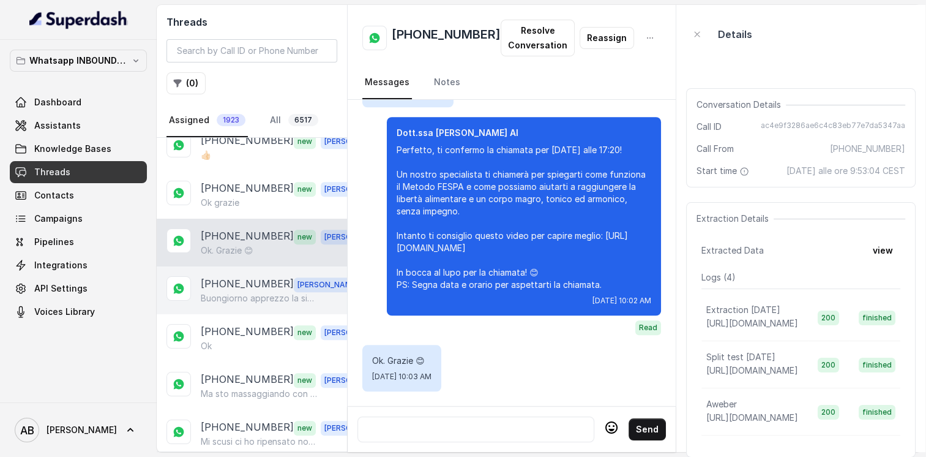
click at [226, 292] on p "Buongiorno apprezzo la sincerità cara ovviamente senza nemmeno avere le informa…" at bounding box center [260, 298] width 118 height 12
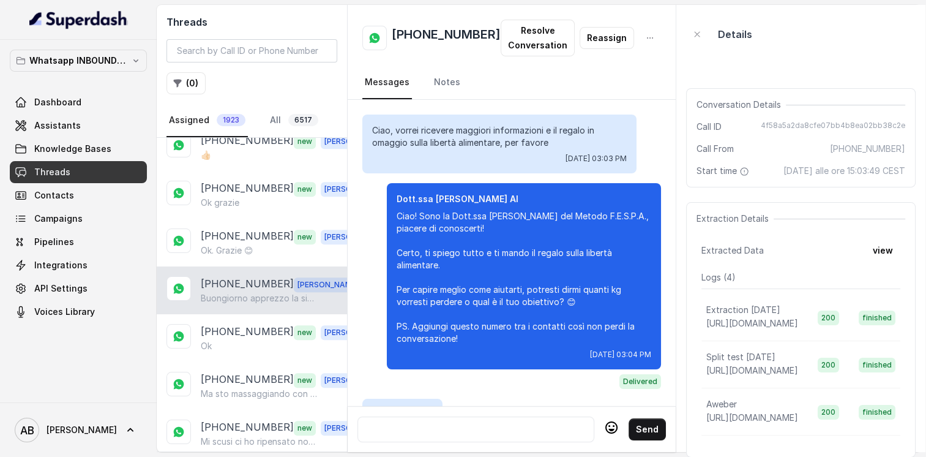
scroll to position [1249, 0]
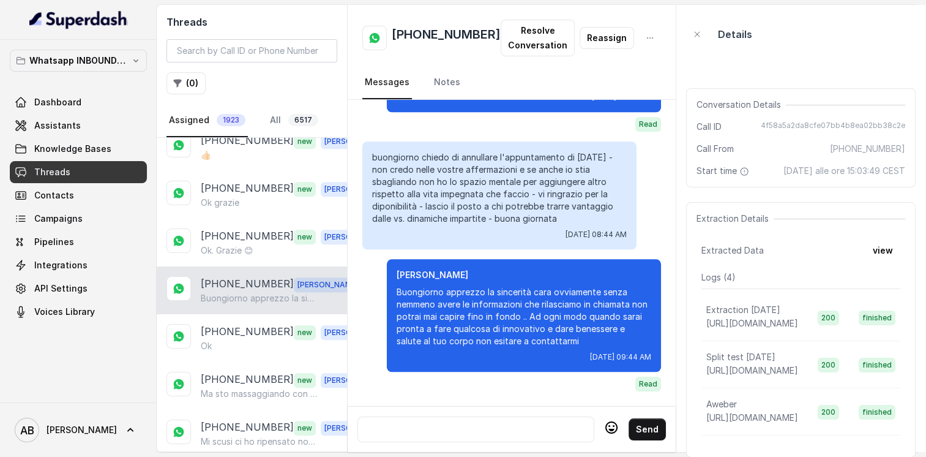
click at [483, 422] on div at bounding box center [476, 429] width 226 height 15
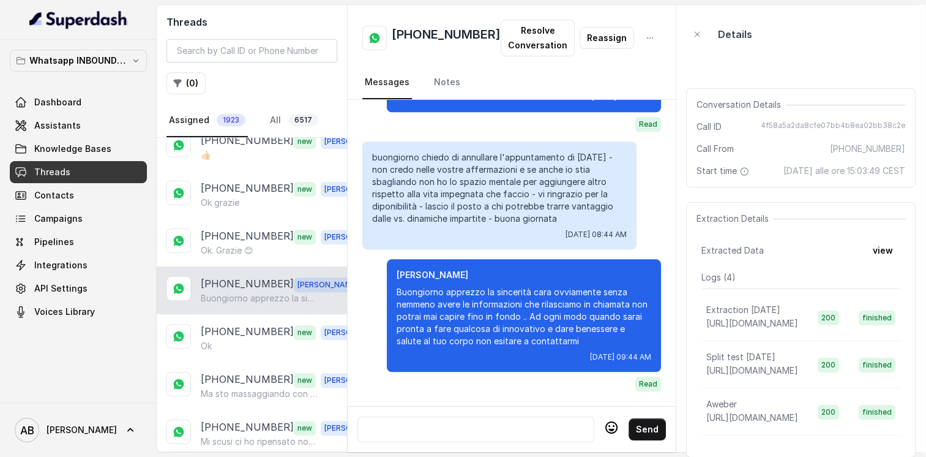
click at [483, 422] on div at bounding box center [476, 429] width 226 height 15
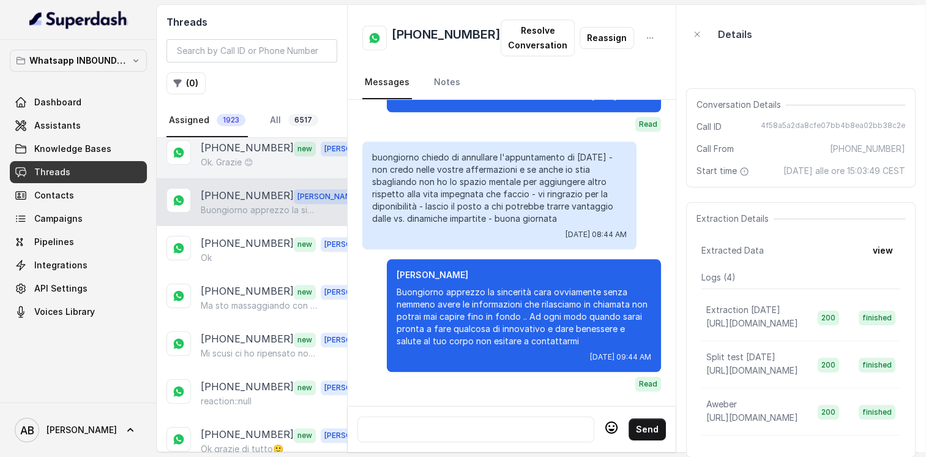
scroll to position [1286, 0]
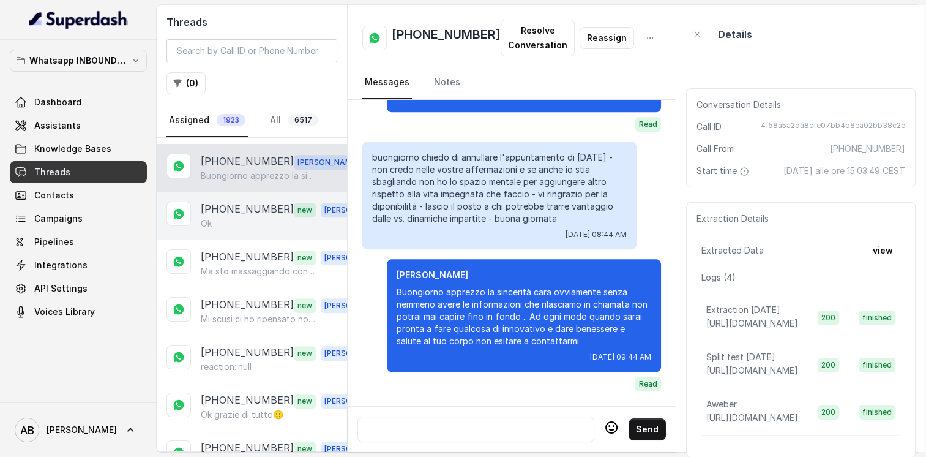
click at [238, 217] on div "Ok" at bounding box center [286, 223] width 171 height 12
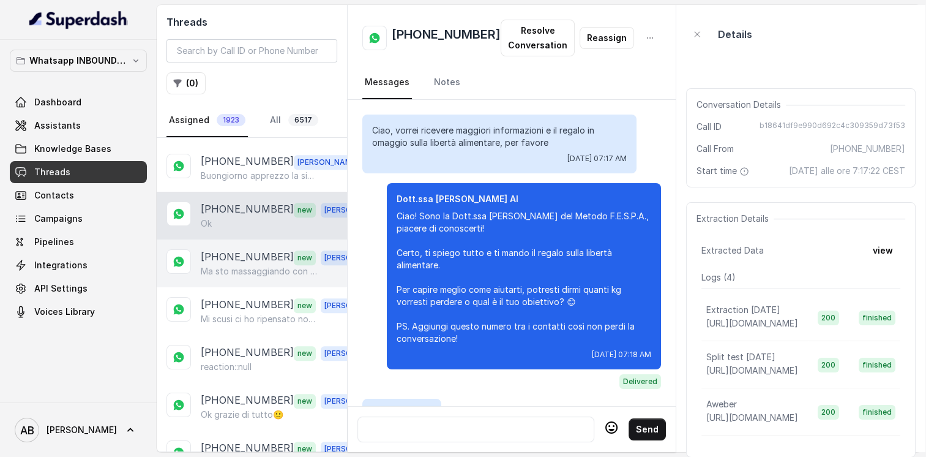
scroll to position [1499, 0]
